Goal: Information Seeking & Learning: Learn about a topic

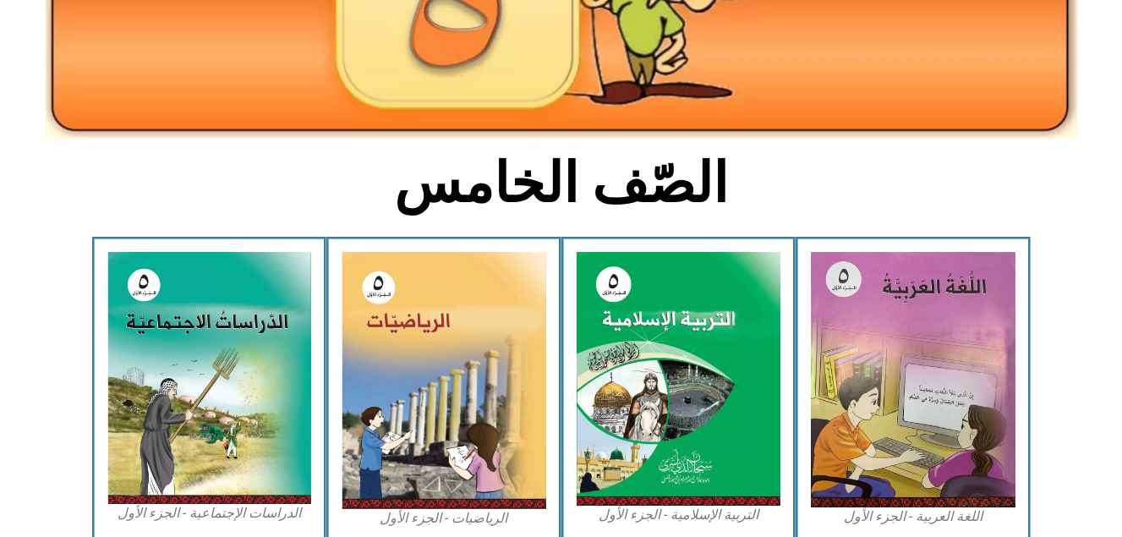
scroll to position [304, 0]
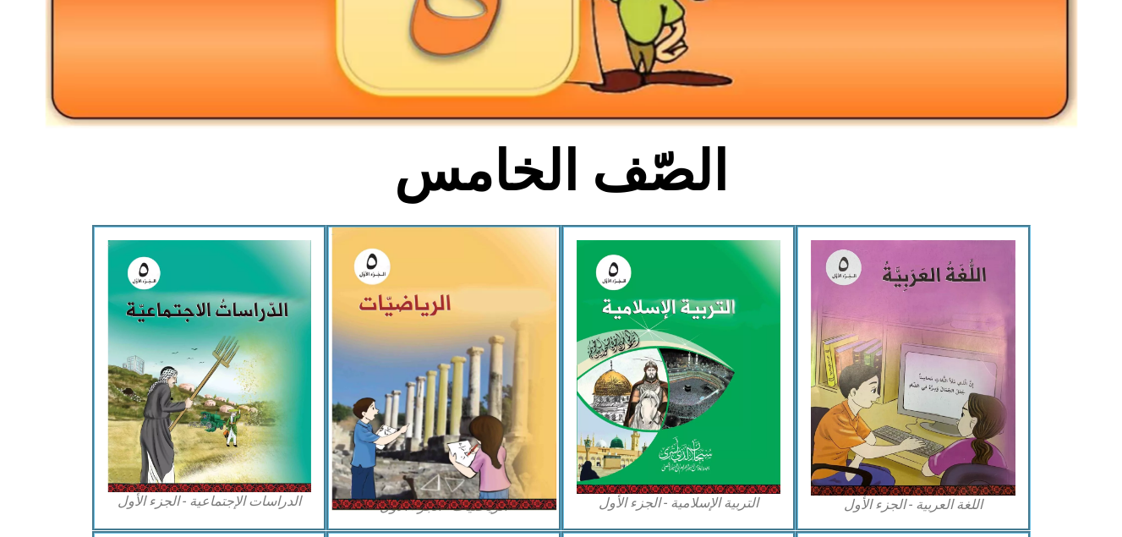
click at [518, 282] on img at bounding box center [443, 368] width 225 height 282
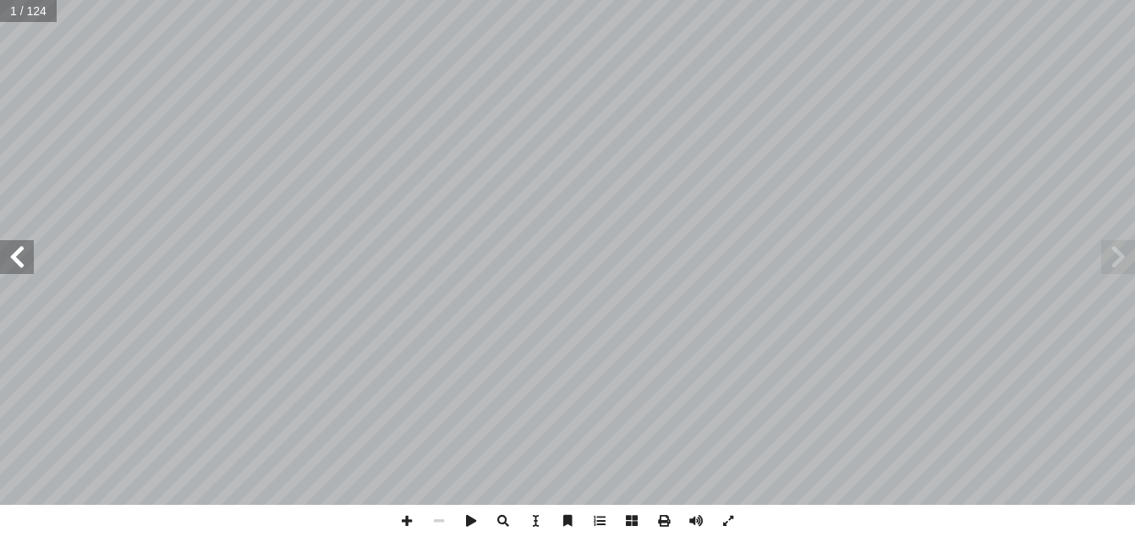
click at [18, 267] on span at bounding box center [17, 257] width 34 height 34
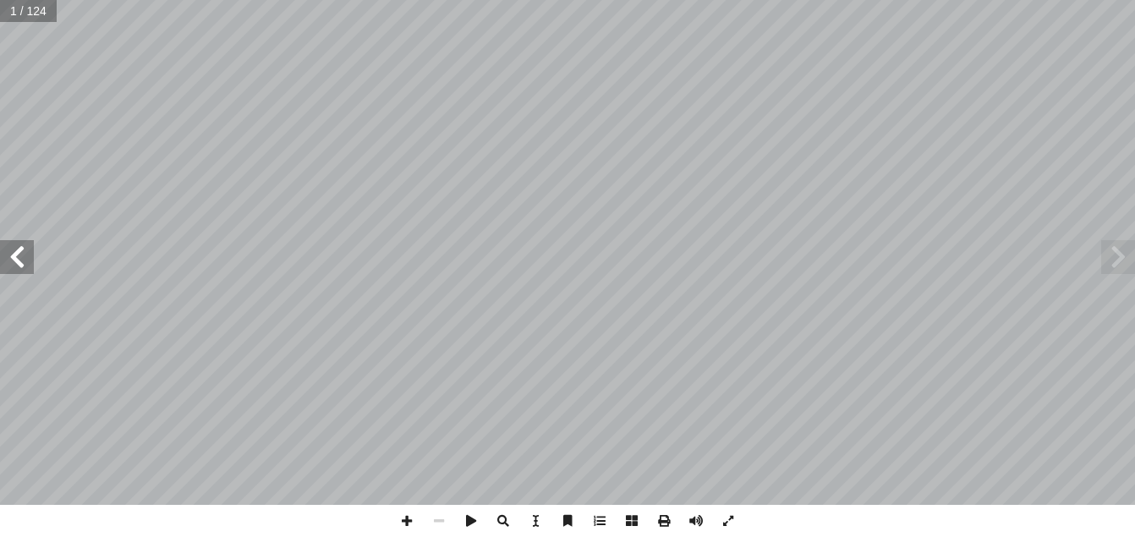
click at [18, 267] on span at bounding box center [17, 257] width 34 height 34
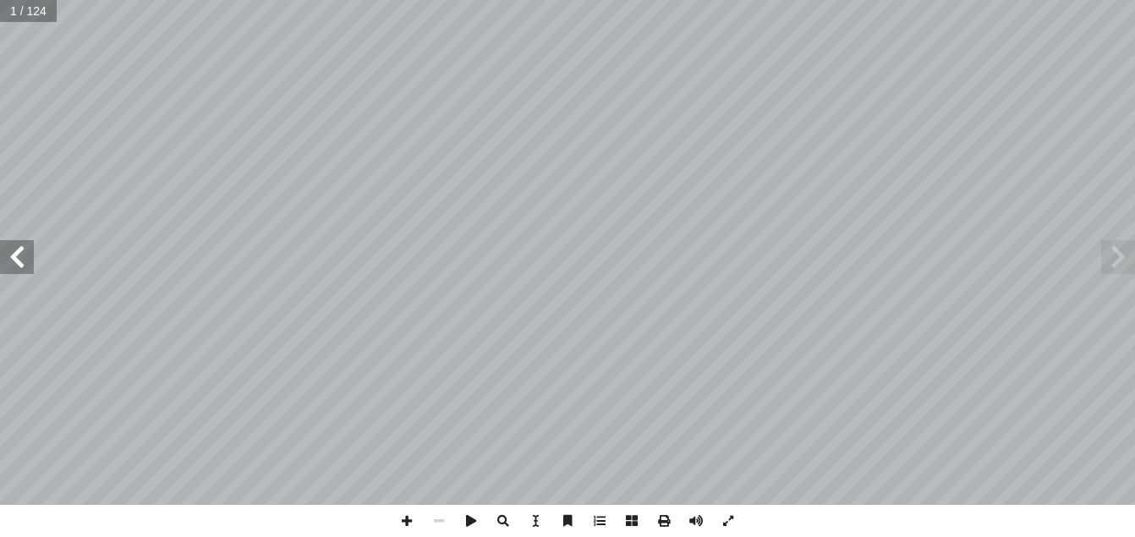
click at [18, 267] on span at bounding box center [17, 257] width 34 height 34
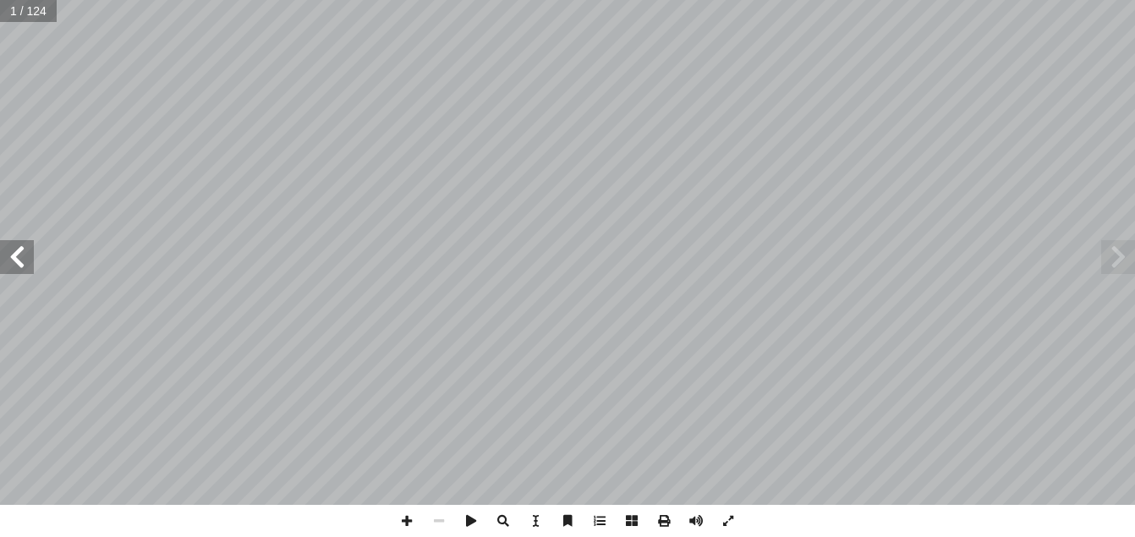
click at [18, 267] on span at bounding box center [17, 257] width 34 height 34
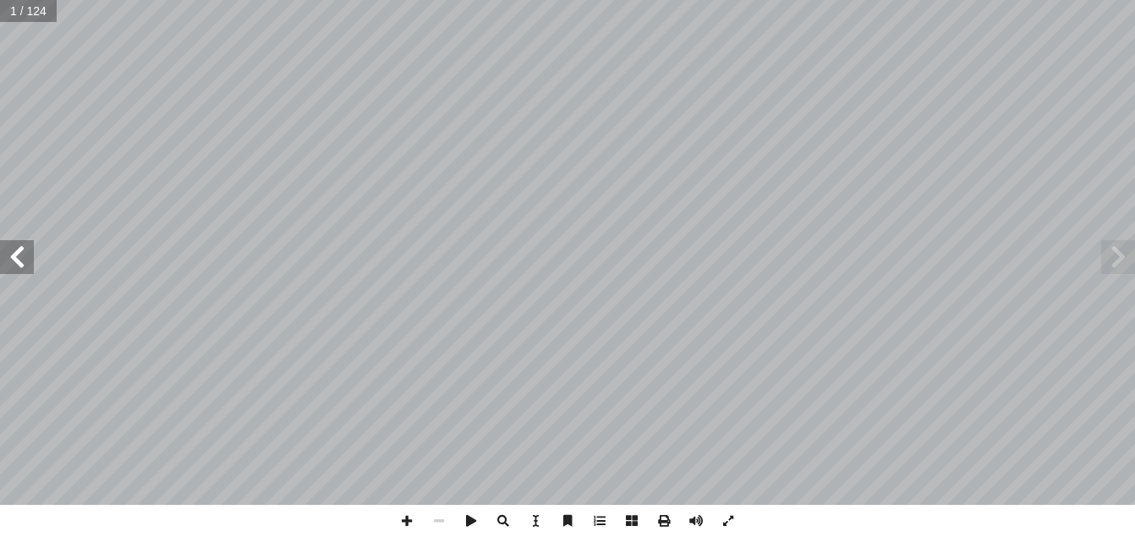
click at [18, 267] on span at bounding box center [17, 257] width 34 height 34
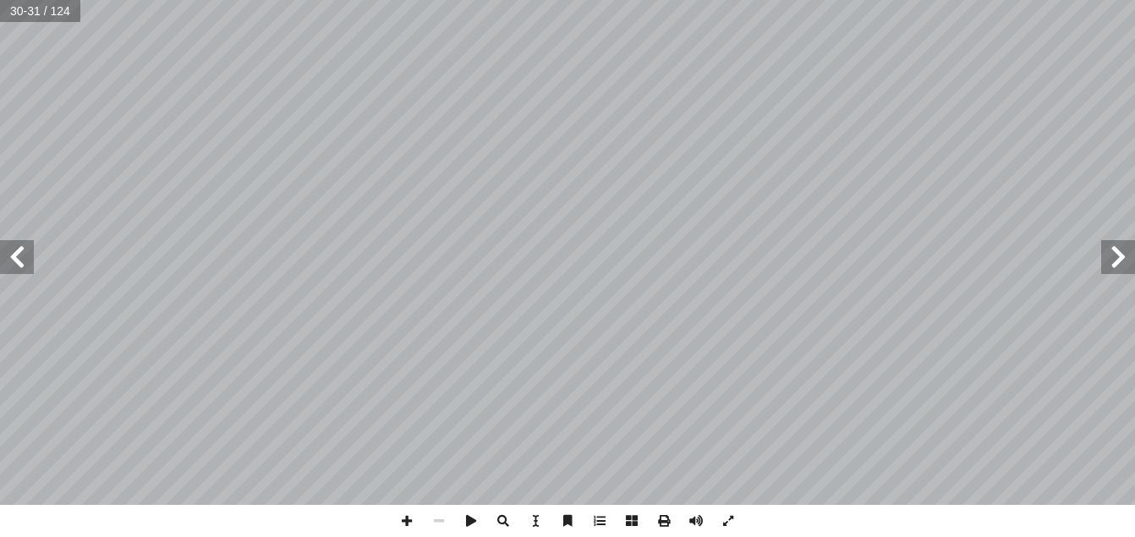
click at [18, 267] on span at bounding box center [17, 257] width 34 height 34
click at [720, 525] on span at bounding box center [728, 521] width 32 height 32
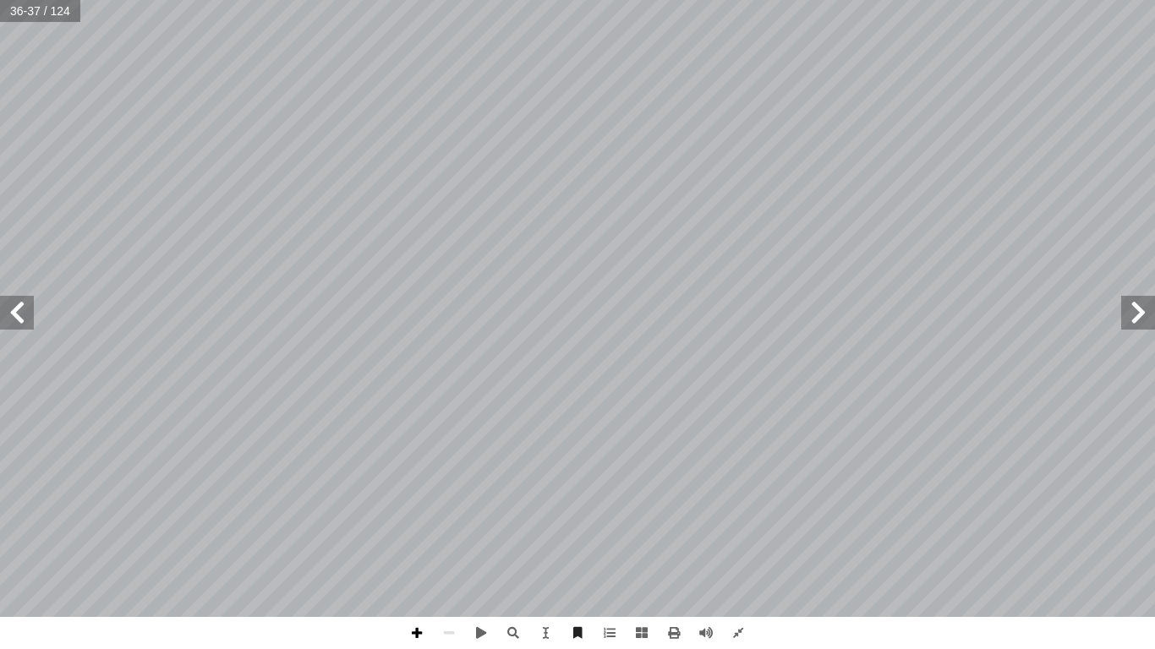
click at [413, 536] on span at bounding box center [417, 633] width 32 height 32
